Goal: Information Seeking & Learning: Learn about a topic

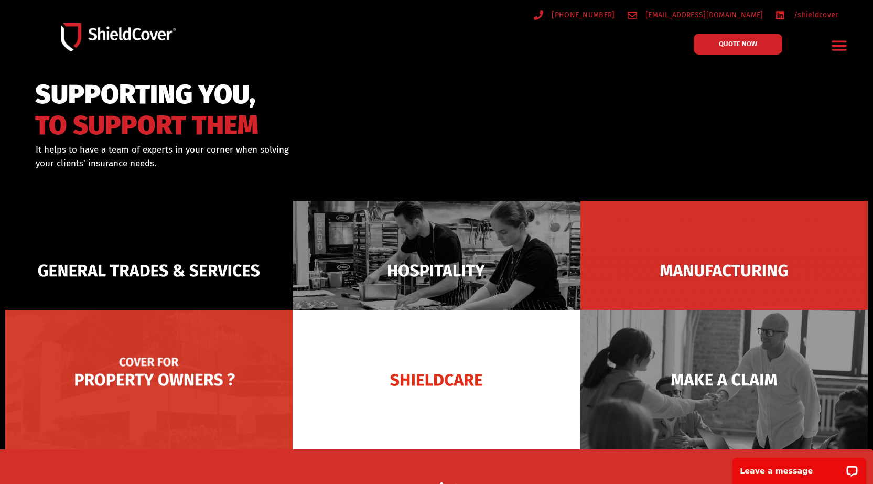
click at [222, 361] on img at bounding box center [148, 379] width 287 height 139
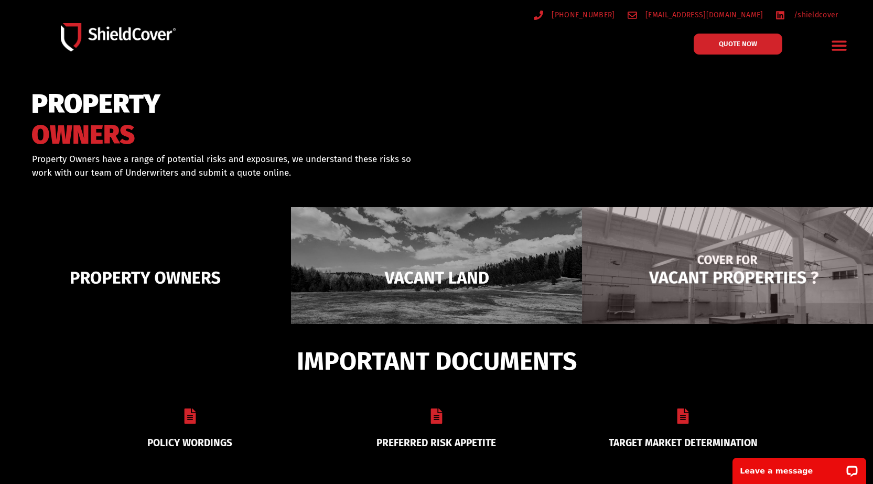
click at [770, 286] on img at bounding box center [727, 277] width 291 height 141
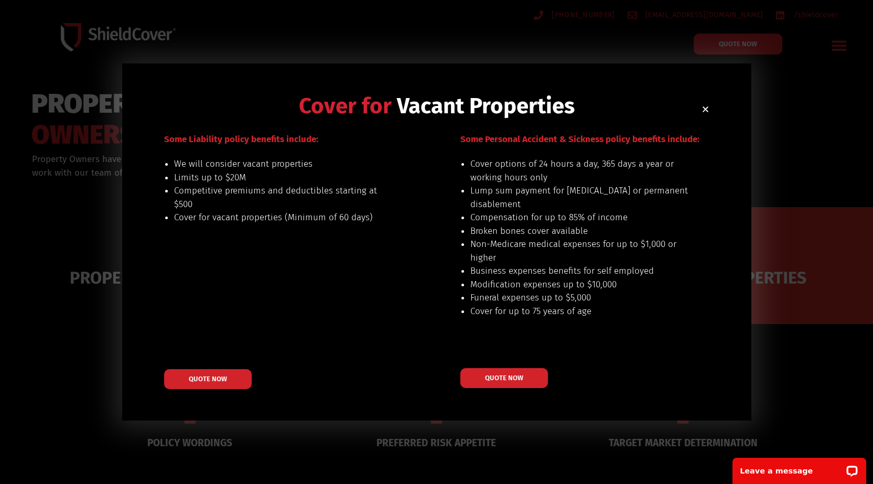
click at [708, 106] on icon "Close" at bounding box center [706, 109] width 8 height 8
